Goal: Information Seeking & Learning: Learn about a topic

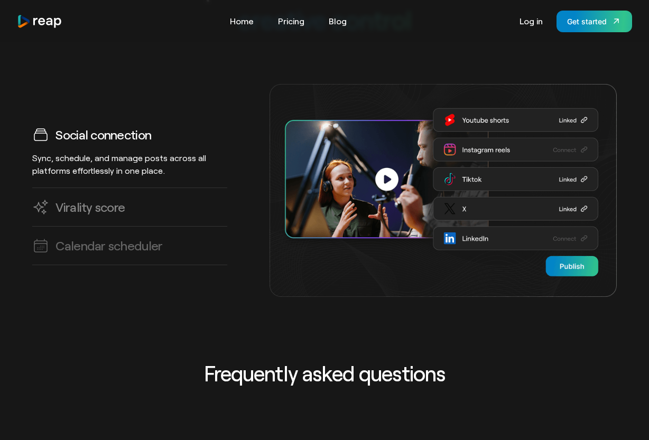
scroll to position [2887, 0]
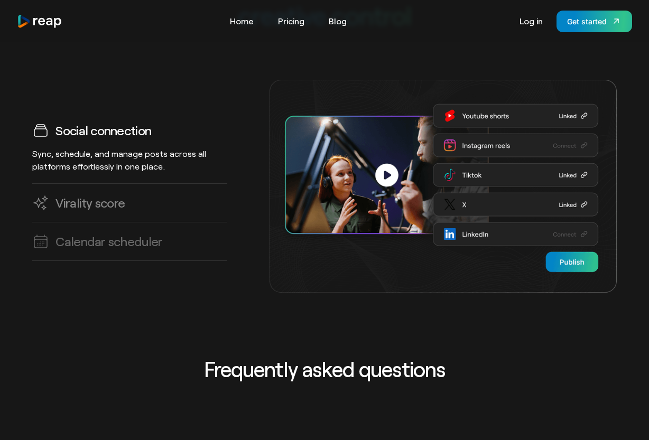
click at [157, 194] on link "Virality score AI predicts high-impact clips, helping you create viral-ready co…" at bounding box center [129, 203] width 195 height 39
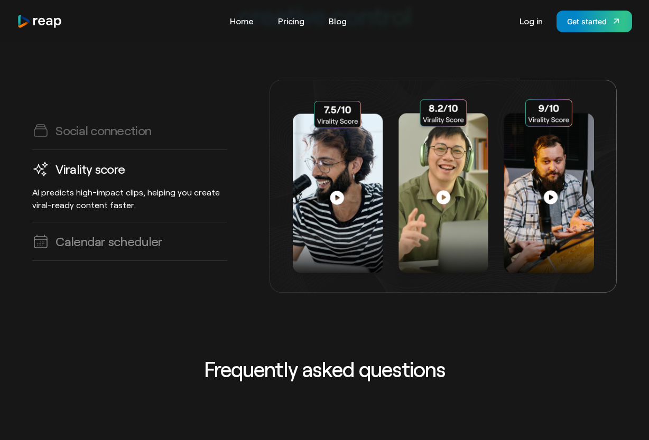
click at [146, 222] on link "Calendar scheduler Plan, organize, and automate your content publishing with mu…" at bounding box center [129, 241] width 195 height 39
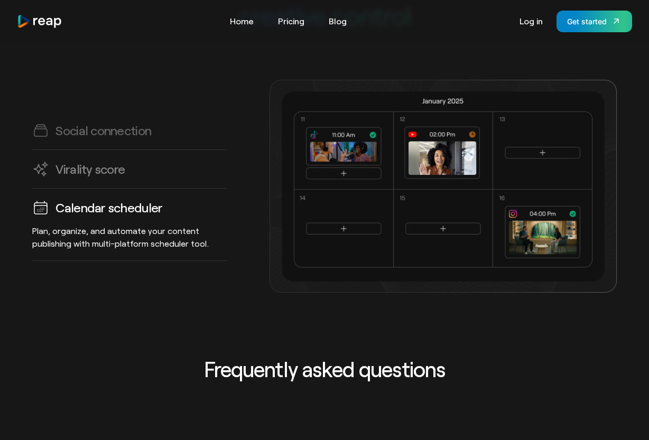
click at [151, 161] on div "Virality score" at bounding box center [129, 169] width 195 height 17
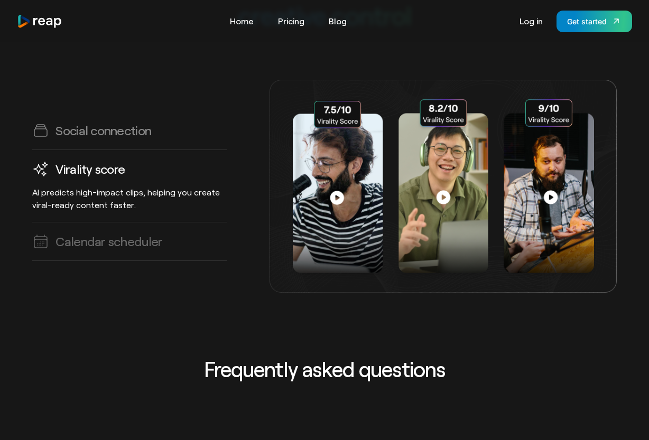
click at [147, 112] on link "Social connection Sync, schedule, and manage posts across all platforms effortl…" at bounding box center [129, 131] width 195 height 39
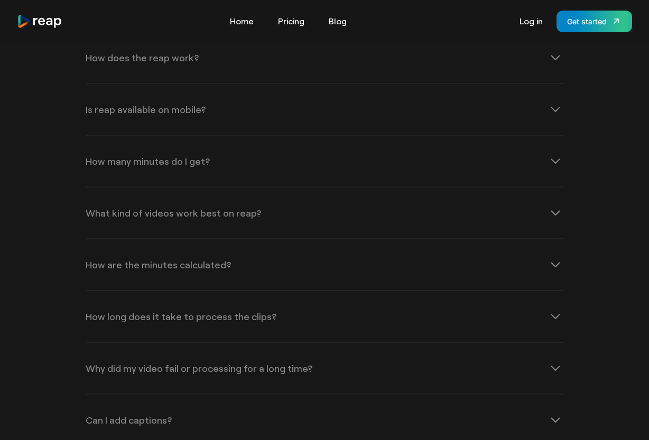
scroll to position [3220, 0]
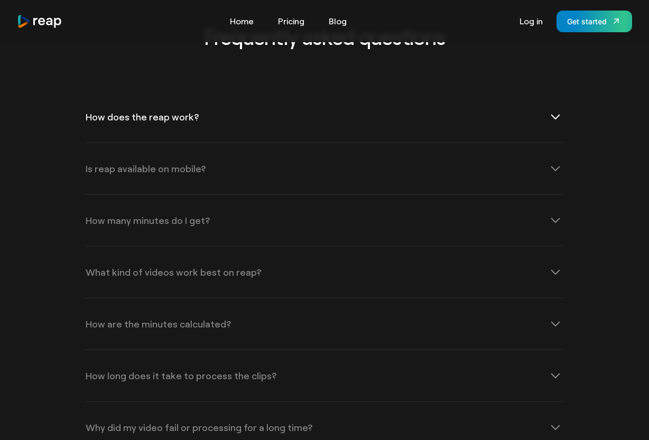
click at [151, 109] on div "How does the reap work?" at bounding box center [325, 116] width 478 height 51
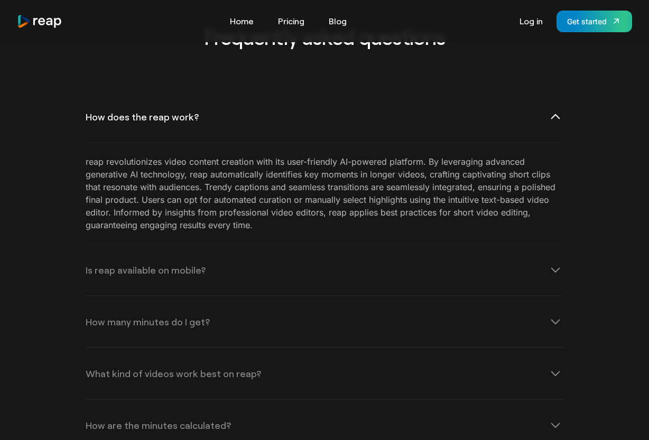
click at [151, 109] on div "How does the reap work?" at bounding box center [325, 116] width 478 height 51
